Goal: Check status: Check status

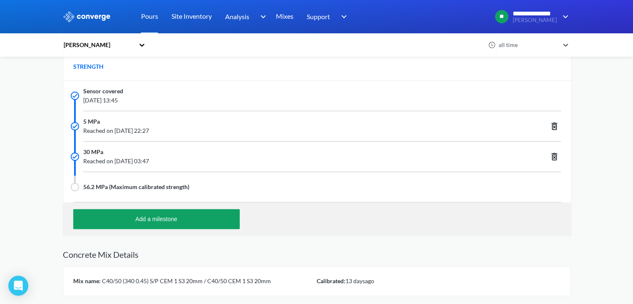
scroll to position [250, 0]
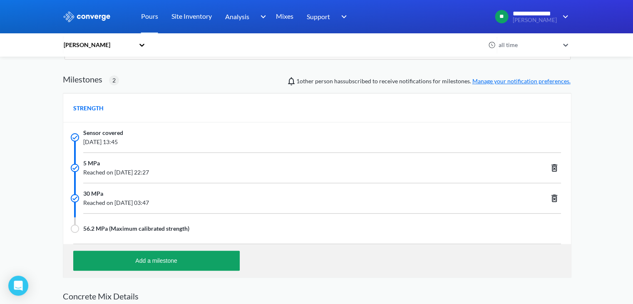
drag, startPoint x: 143, startPoint y: 143, endPoint x: 160, endPoint y: 143, distance: 16.6
click at [160, 143] on span "[DATE] 13:45" at bounding box center [271, 141] width 377 height 9
drag, startPoint x: 173, startPoint y: 171, endPoint x: 199, endPoint y: 173, distance: 26.3
click at [199, 173] on span "Reached on [DATE] 22:27" at bounding box center [271, 172] width 377 height 9
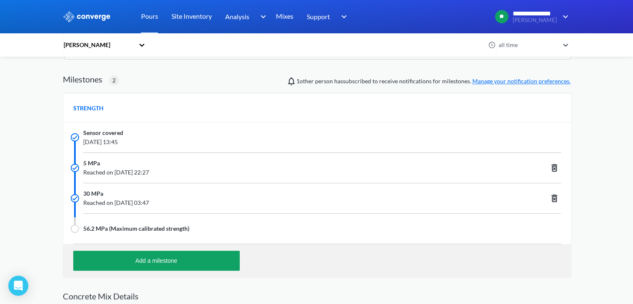
click at [197, 204] on span "Reached on [DATE] 03:47" at bounding box center [271, 202] width 377 height 9
drag, startPoint x: 172, startPoint y: 205, endPoint x: 190, endPoint y: 204, distance: 17.9
click at [190, 204] on span "Reached on [DATE] 03:47" at bounding box center [271, 202] width 377 height 9
click at [219, 206] on span "Reached on [DATE] 03:47" at bounding box center [271, 202] width 377 height 9
drag, startPoint x: 99, startPoint y: 193, endPoint x: 79, endPoint y: 193, distance: 20.8
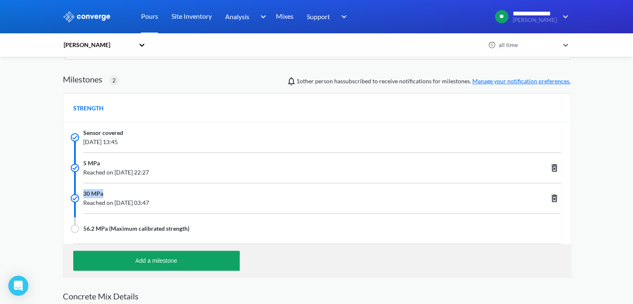
click at [79, 193] on div "30 MPa Reached on [DATE] 03:47" at bounding box center [316, 198] width 507 height 30
click at [203, 169] on span "Reached on [DATE] 22:27" at bounding box center [271, 172] width 377 height 9
drag, startPoint x: 142, startPoint y: 141, endPoint x: 166, endPoint y: 141, distance: 23.3
click at [164, 139] on span "[DATE] 13:45" at bounding box center [271, 141] width 377 height 9
click at [124, 170] on span "Reached on [DATE] 22:27" at bounding box center [271, 172] width 377 height 9
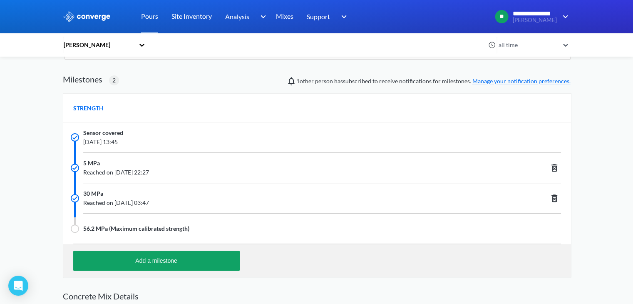
drag, startPoint x: 143, startPoint y: 142, endPoint x: 161, endPoint y: 140, distance: 18.4
click at [161, 140] on span "[DATE] 13:45" at bounding box center [271, 141] width 377 height 9
drag, startPoint x: 171, startPoint y: 172, endPoint x: 216, endPoint y: 172, distance: 44.5
click at [216, 172] on span "Reached on [DATE] 22:27" at bounding box center [271, 172] width 377 height 9
drag, startPoint x: 169, startPoint y: 201, endPoint x: 193, endPoint y: 201, distance: 24.1
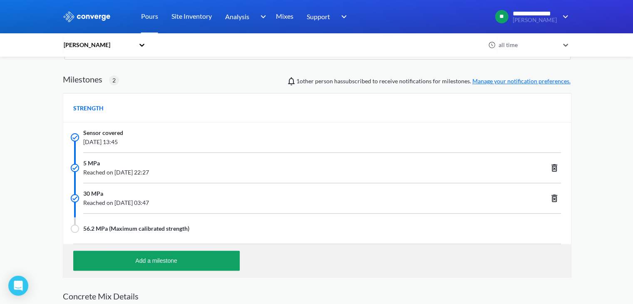
click at [193, 201] on span "Reached on [DATE] 03:47" at bounding box center [271, 202] width 377 height 9
drag, startPoint x: 186, startPoint y: 225, endPoint x: 108, endPoint y: 225, distance: 78.2
click at [108, 225] on span "56.2 MPa (Maximum calibrated strength)" at bounding box center [136, 228] width 106 height 9
click at [124, 225] on span "56.2 MPa (Maximum calibrated strength)" at bounding box center [136, 228] width 106 height 9
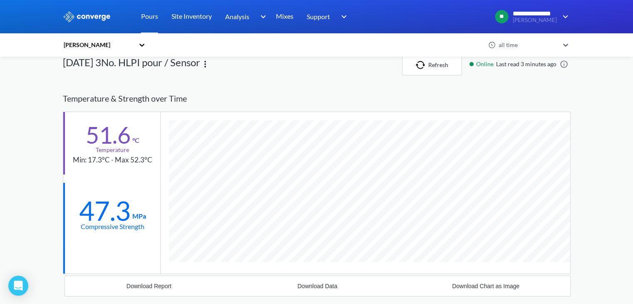
scroll to position [0, 0]
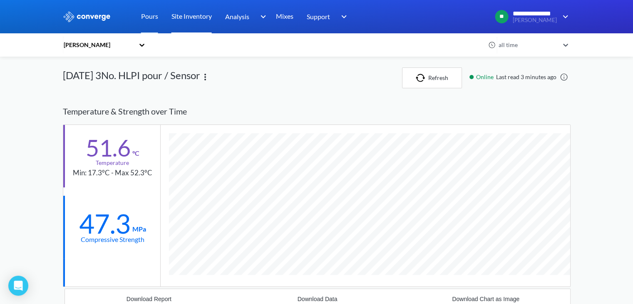
click at [182, 25] on link "Site Inventory" at bounding box center [191, 16] width 40 height 33
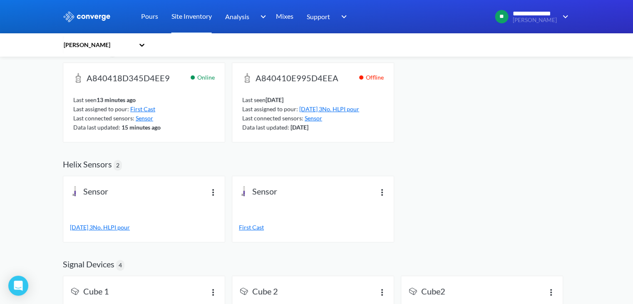
scroll to position [139, 0]
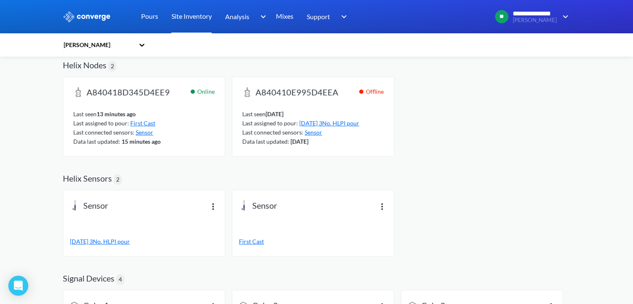
click at [251, 242] on span "First Cast" at bounding box center [251, 240] width 25 height 7
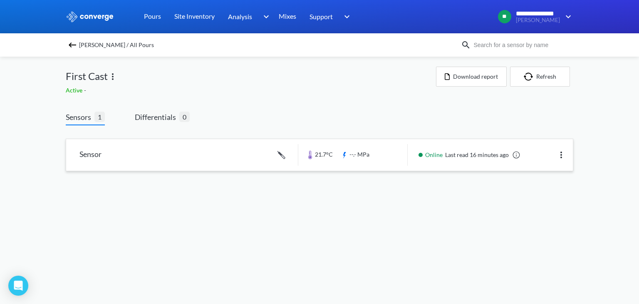
click at [402, 162] on link at bounding box center [319, 155] width 507 height 32
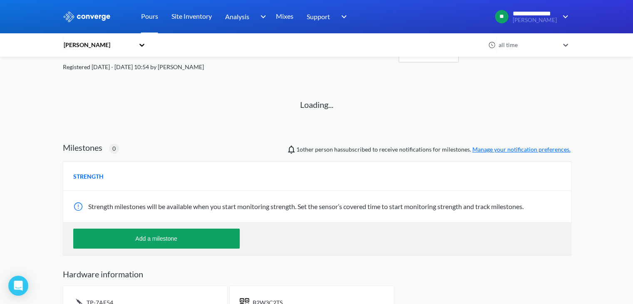
scroll to position [48, 0]
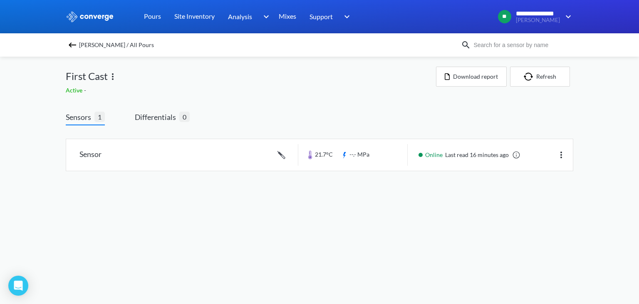
click at [114, 47] on span "[PERSON_NAME] / All Pours" at bounding box center [116, 45] width 75 height 12
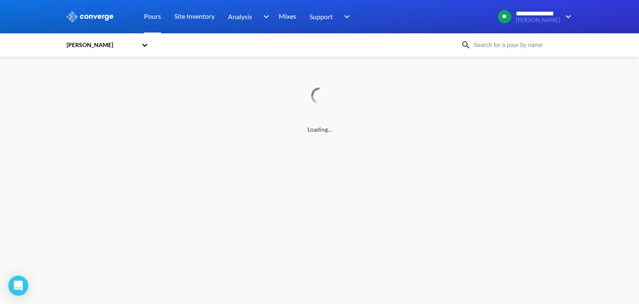
click at [143, 46] on icon at bounding box center [145, 45] width 8 height 8
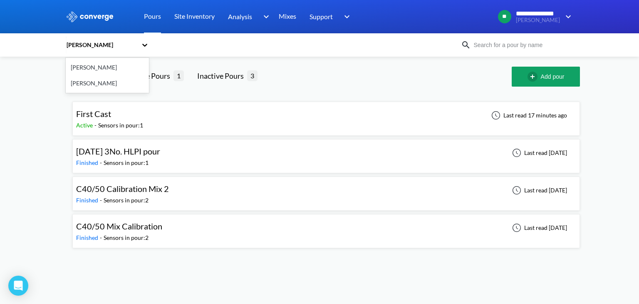
click at [94, 68] on div "[PERSON_NAME]" at bounding box center [107, 67] width 83 height 16
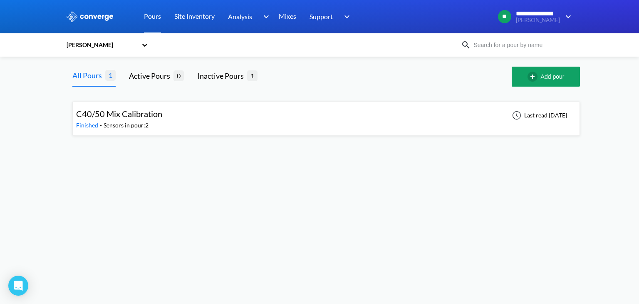
click at [138, 112] on span "C40/50 Mix Calibration" at bounding box center [119, 114] width 86 height 10
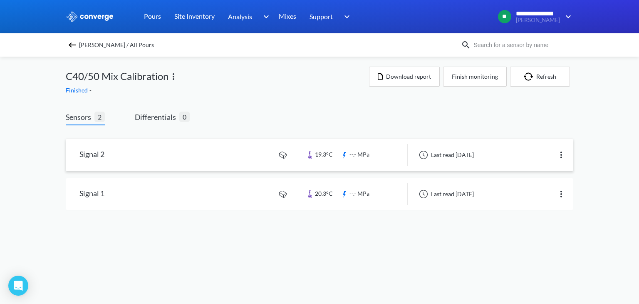
click at [372, 158] on link at bounding box center [319, 155] width 507 height 32
